Goal: Communication & Community: Participate in discussion

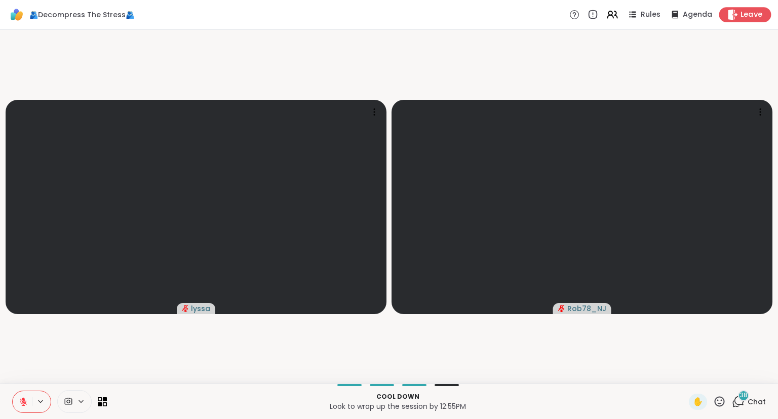
click at [722, 13] on div "Leave" at bounding box center [745, 14] width 52 height 15
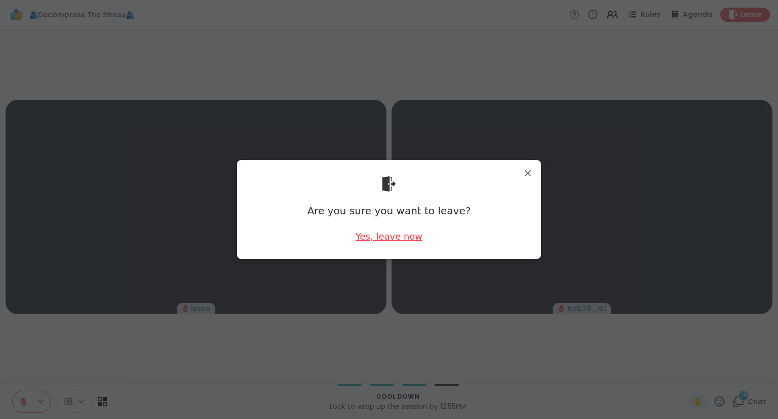
click at [403, 236] on div "Yes, leave now" at bounding box center [388, 236] width 67 height 13
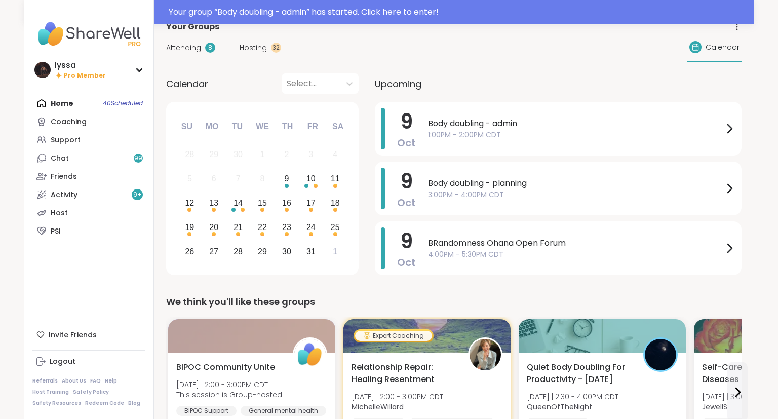
scroll to position [22, 0]
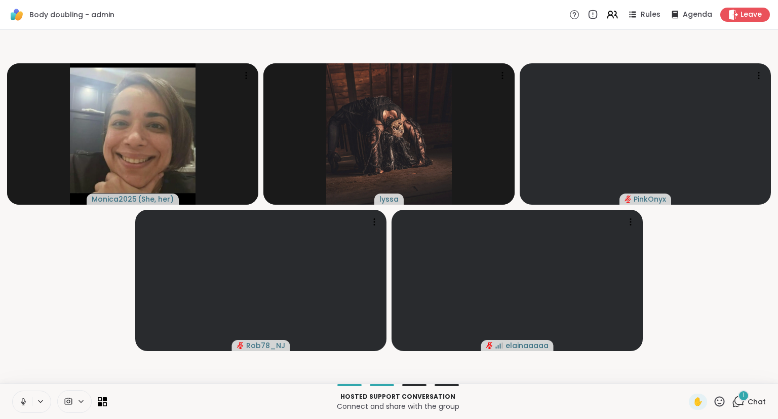
click at [26, 400] on icon at bounding box center [23, 401] width 9 height 9
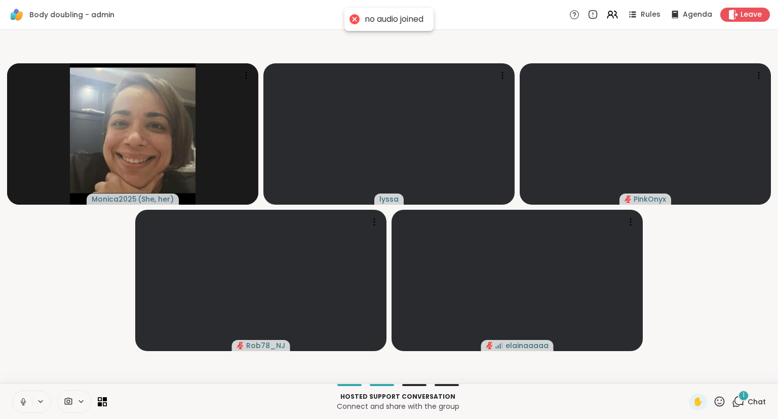
click at [24, 402] on icon at bounding box center [23, 400] width 3 height 5
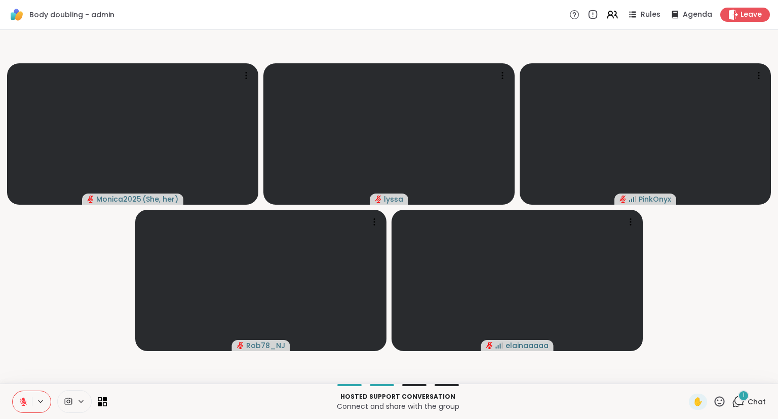
click at [760, 343] on video-player-container "Monica2025 ( She, her ) lyssa PinkOnyx Rob78_NJ elainaaaaa" at bounding box center [388, 206] width 765 height 345
click at [777, 341] on div "Monica2025 ( She, her ) lyssa PinkOnyx Rob78_NJ elainaaaaa" at bounding box center [389, 206] width 778 height 353
click at [777, 343] on div "Monica2025 ( She, her ) lyssa PinkOnyx Rob78_NJ elainaaaaa" at bounding box center [389, 206] width 778 height 353
click at [18, 394] on button at bounding box center [22, 401] width 19 height 21
click at [27, 399] on icon at bounding box center [23, 401] width 9 height 9
